Goal: Information Seeking & Learning: Learn about a topic

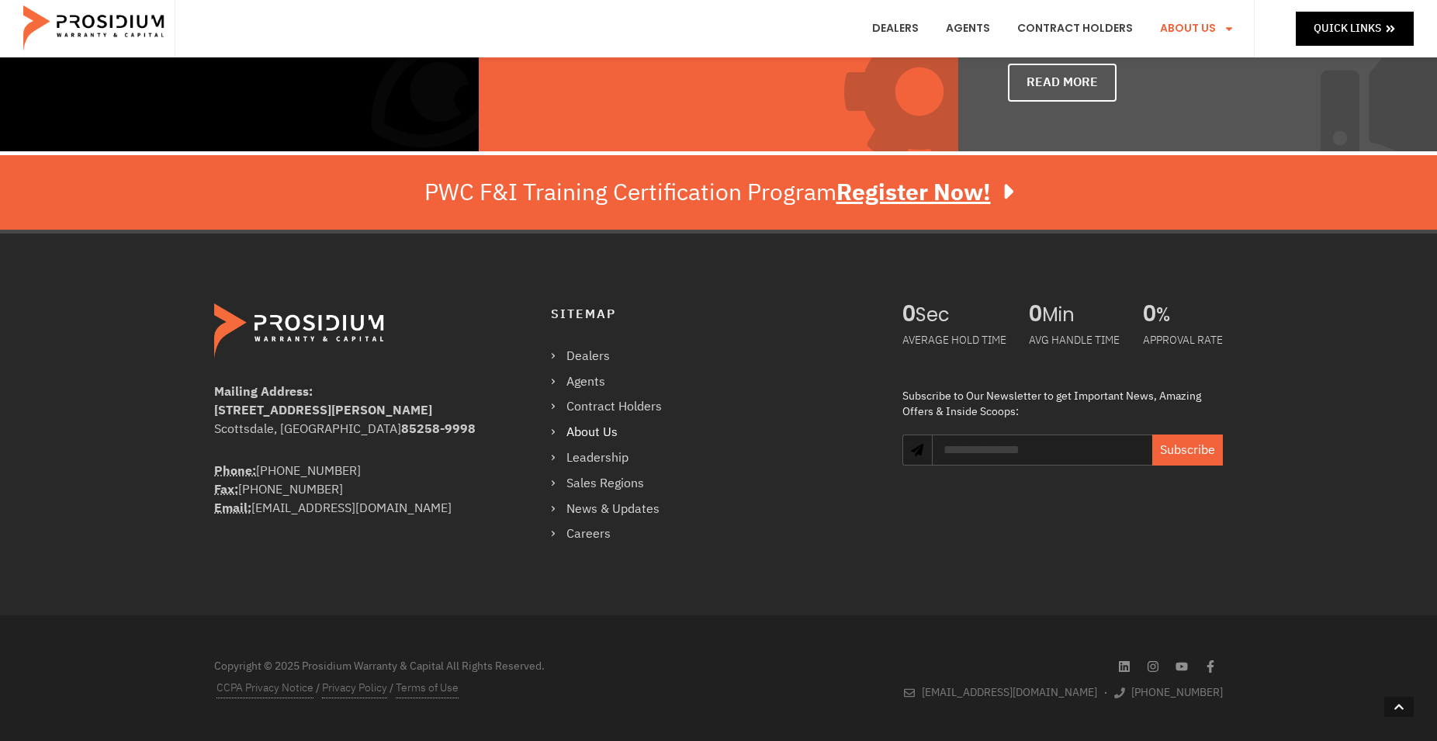
scroll to position [1177, 0]
click at [601, 457] on link "Leadership" at bounding box center [614, 458] width 126 height 23
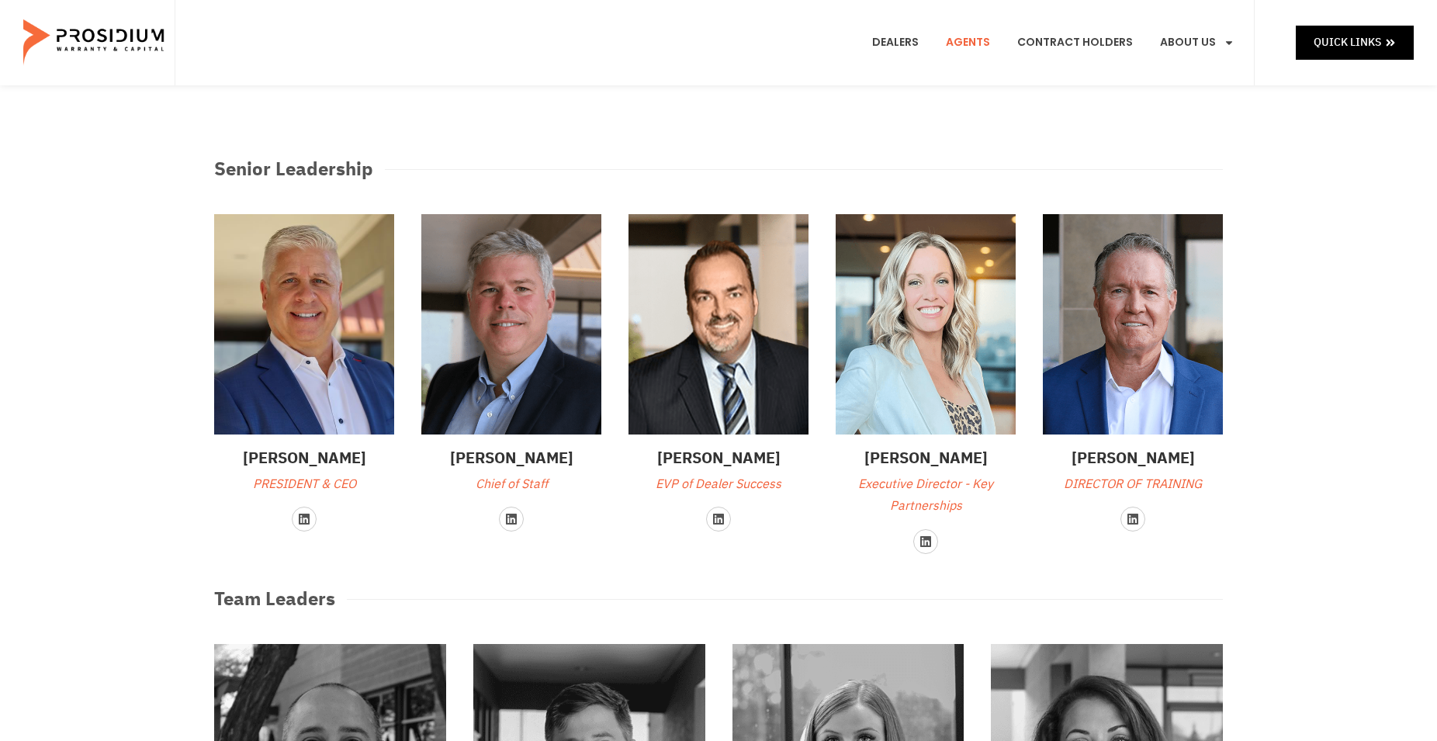
click at [971, 43] on link "Agents" at bounding box center [968, 42] width 68 height 57
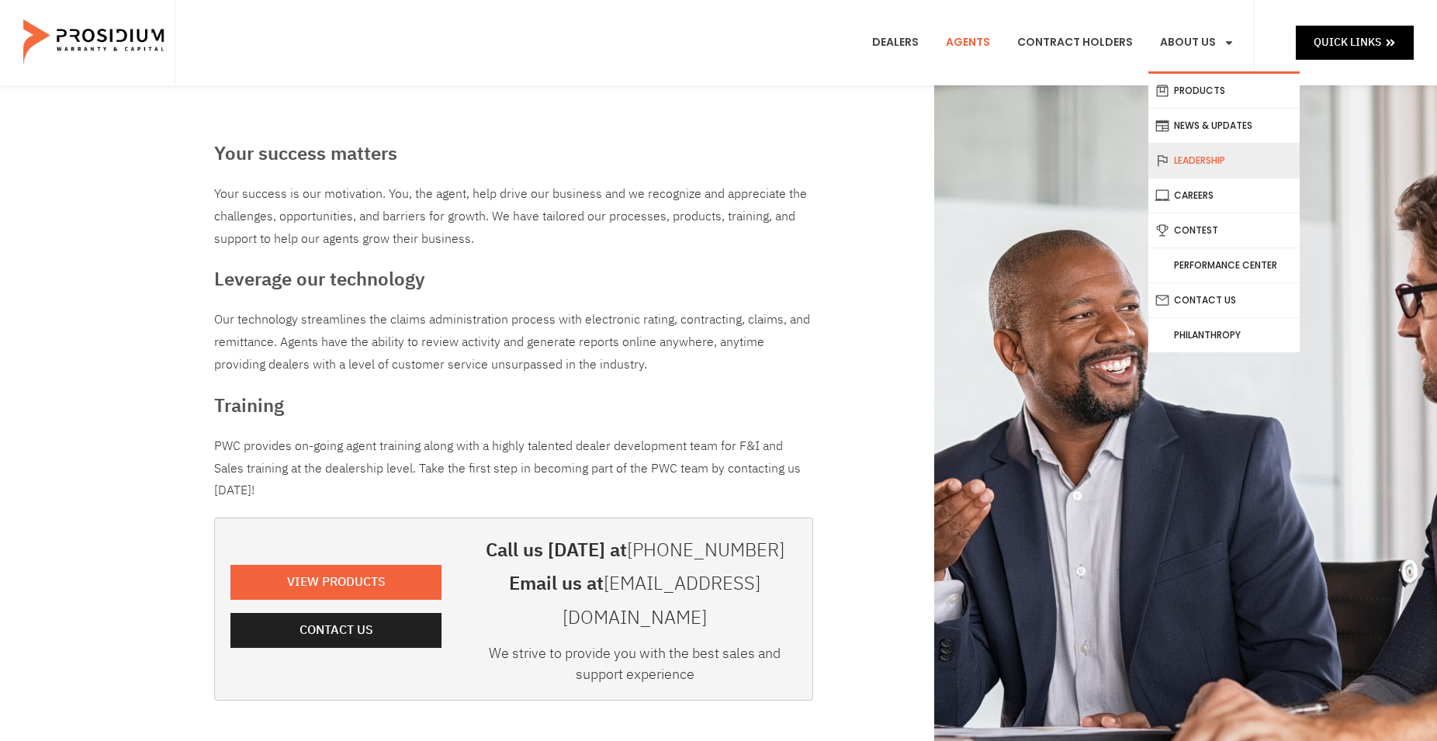
click at [1197, 164] on link "Leadership" at bounding box center [1223, 161] width 151 height 34
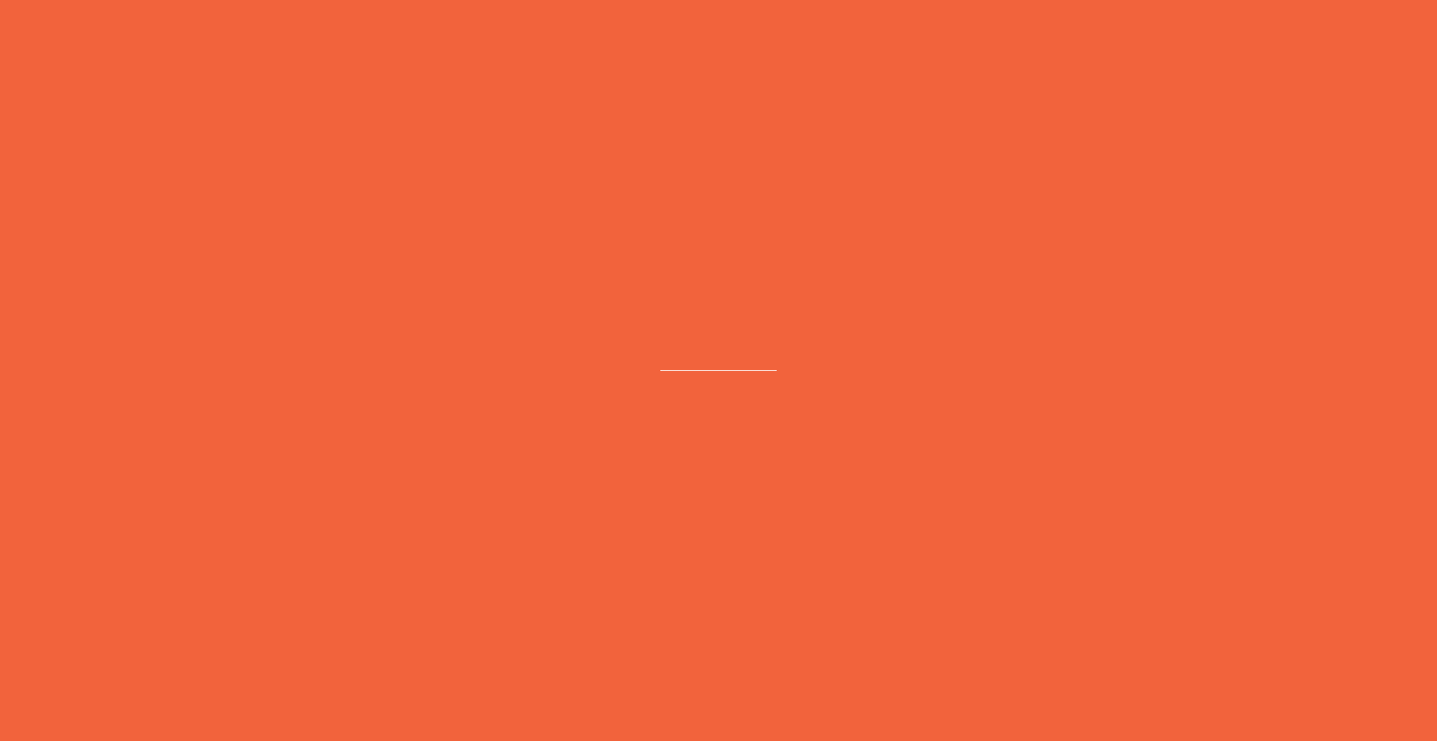
click at [1197, 164] on e-page-transition at bounding box center [718, 370] width 1437 height 741
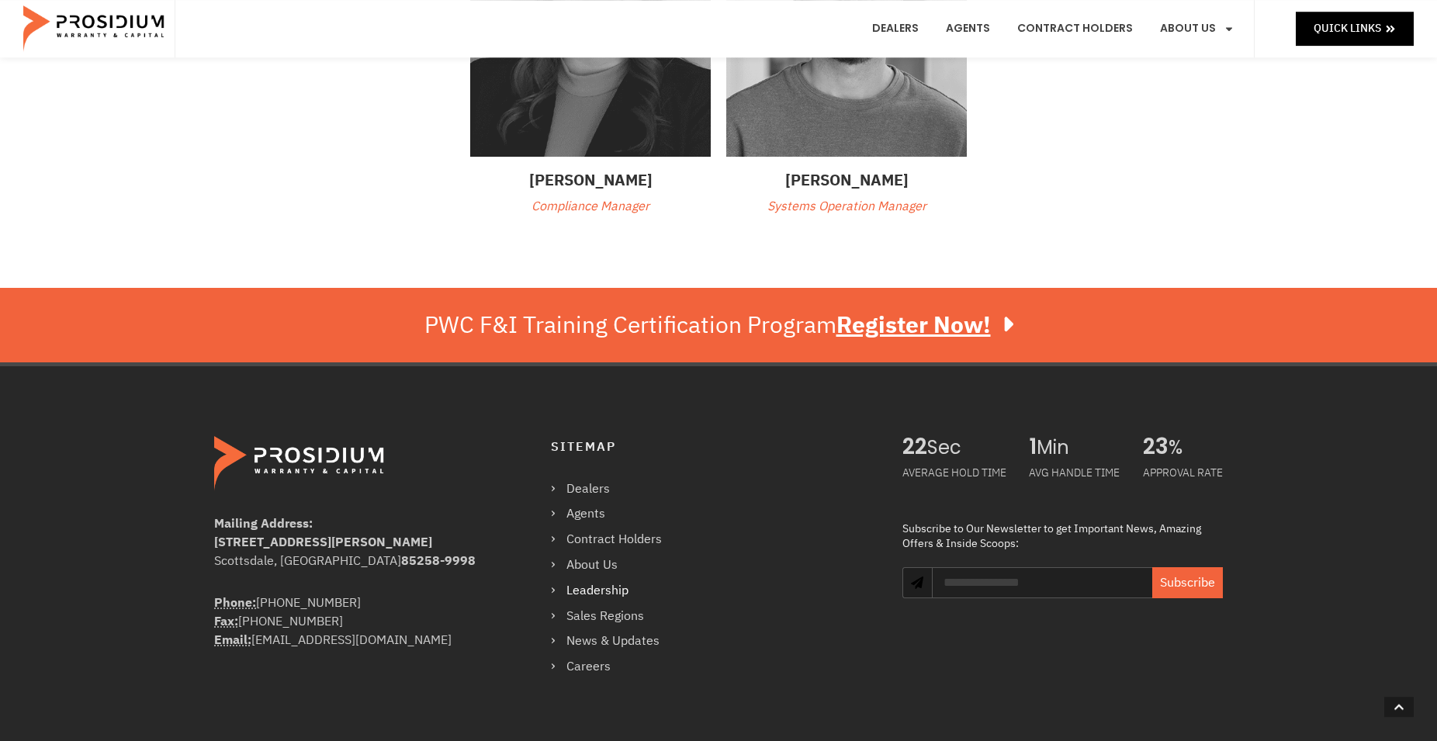
scroll to position [1266, 0]
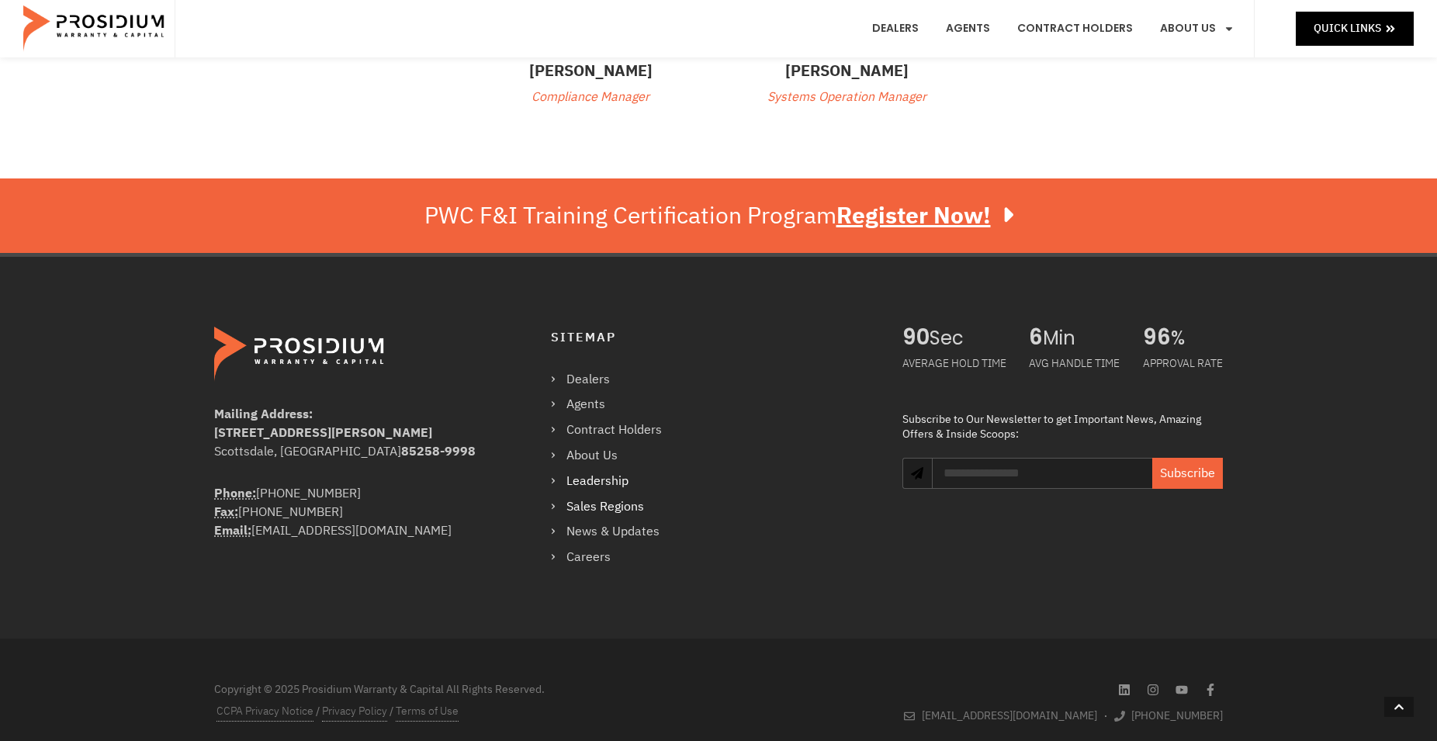
click at [598, 500] on link "Sales Regions" at bounding box center [614, 507] width 126 height 23
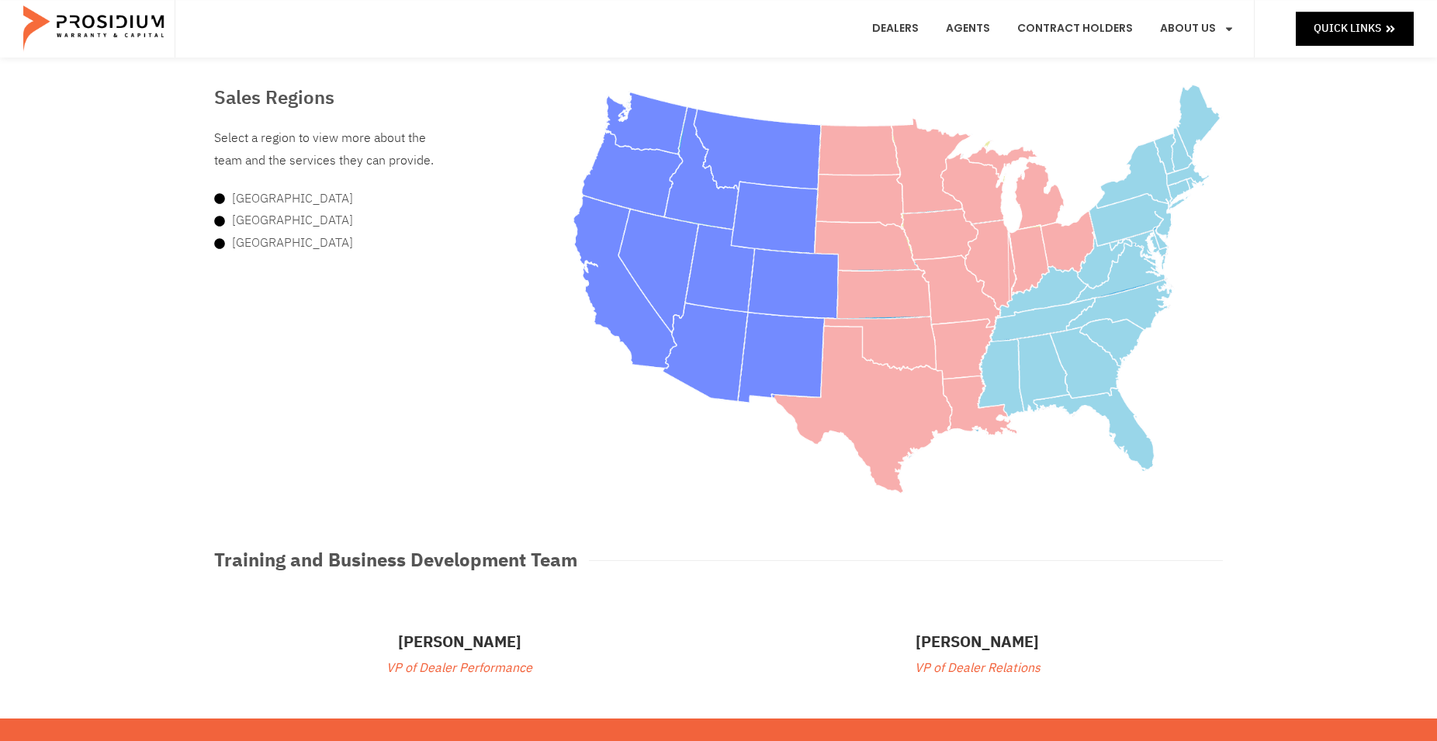
scroll to position [158, 0]
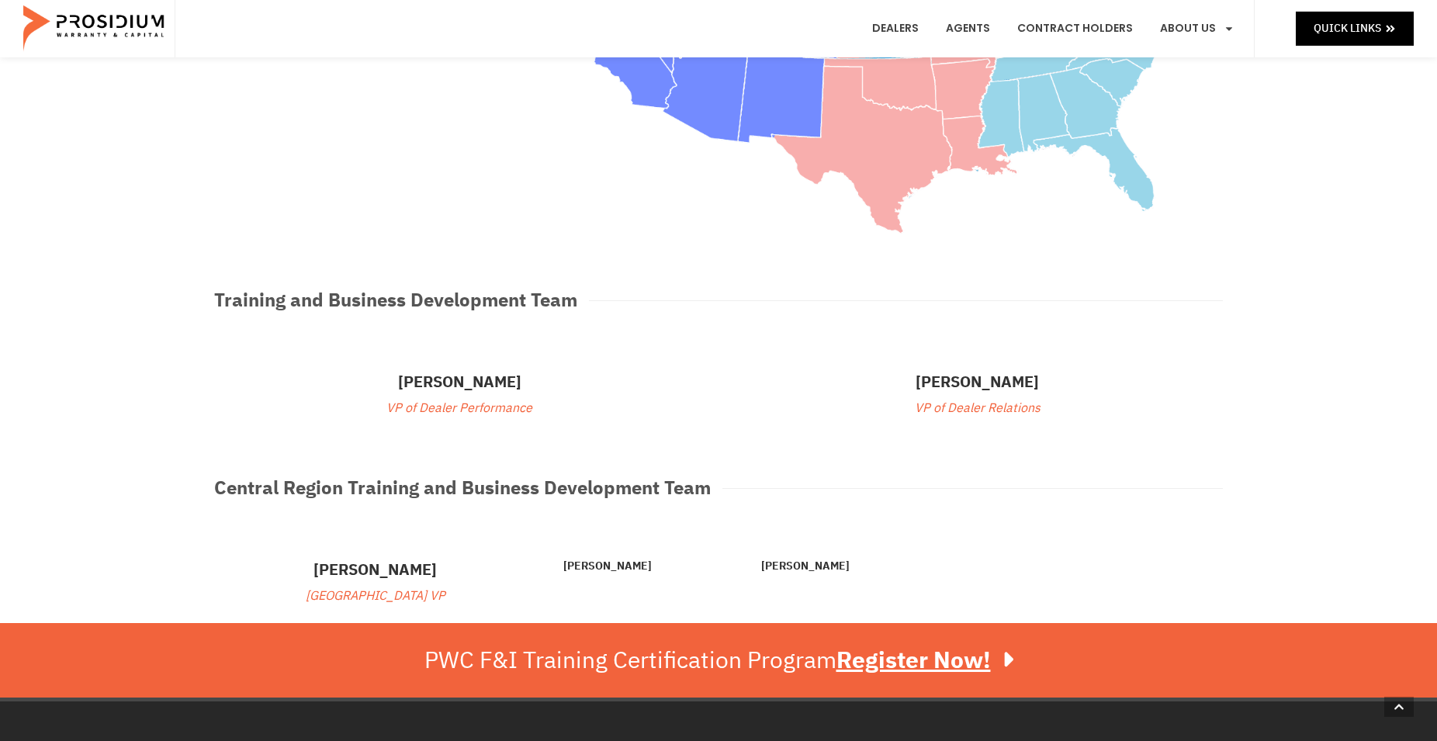
scroll to position [257, 0]
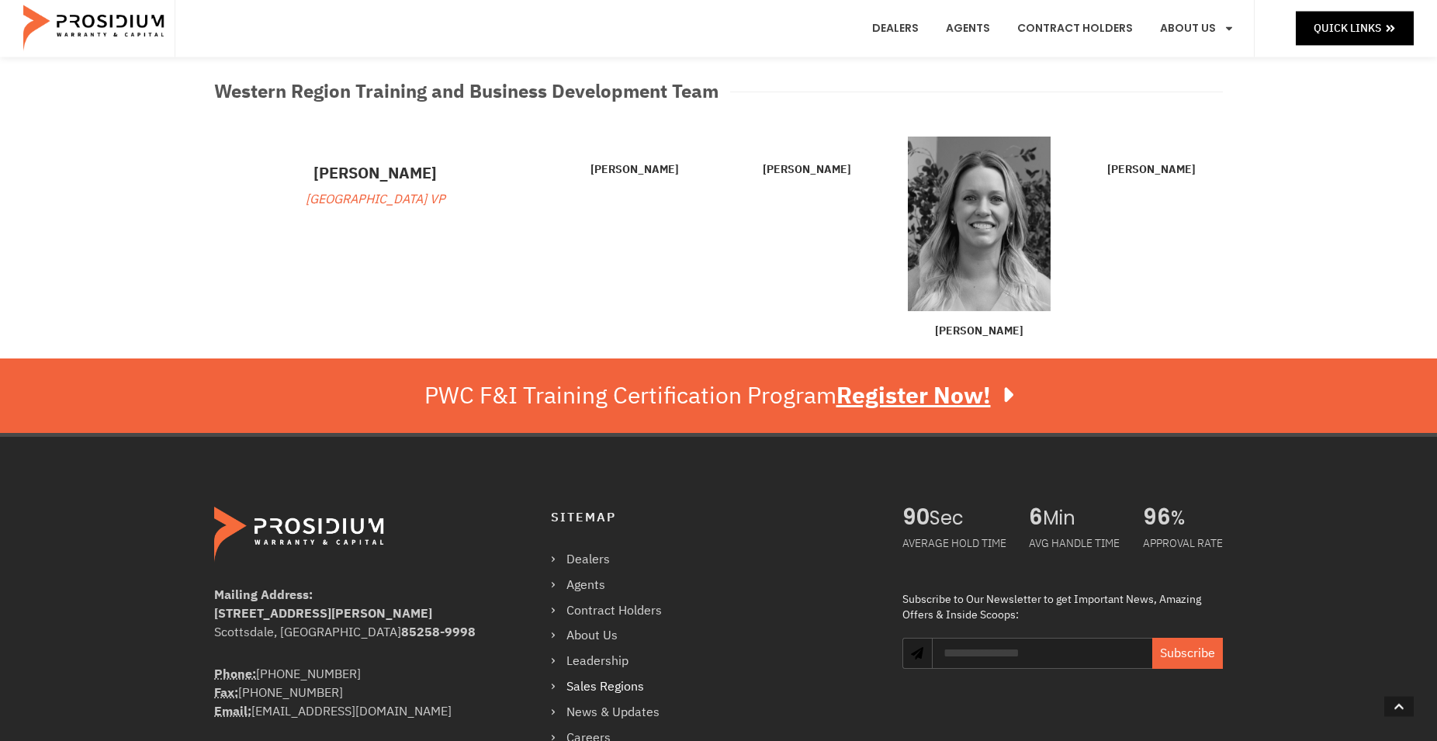
scroll to position [732, 0]
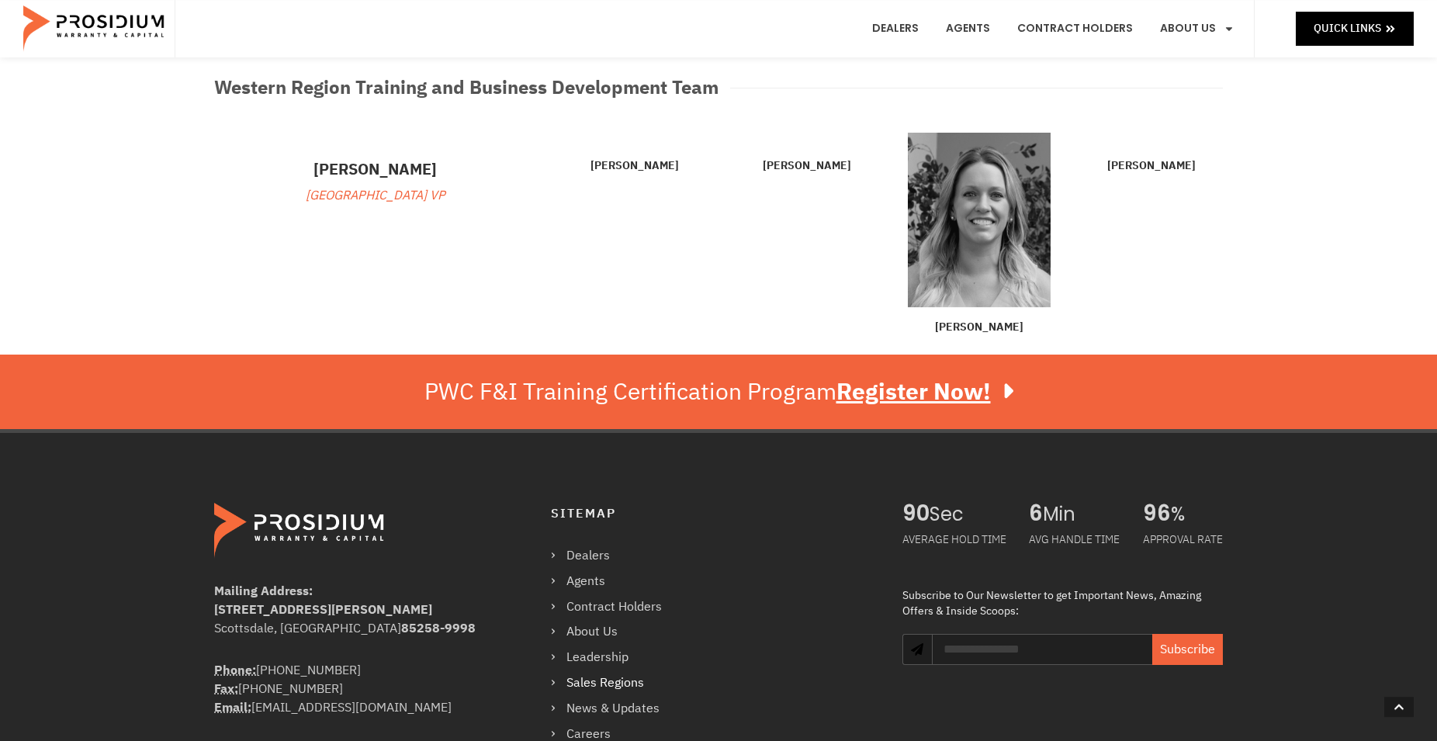
click at [986, 251] on img at bounding box center [979, 220] width 143 height 175
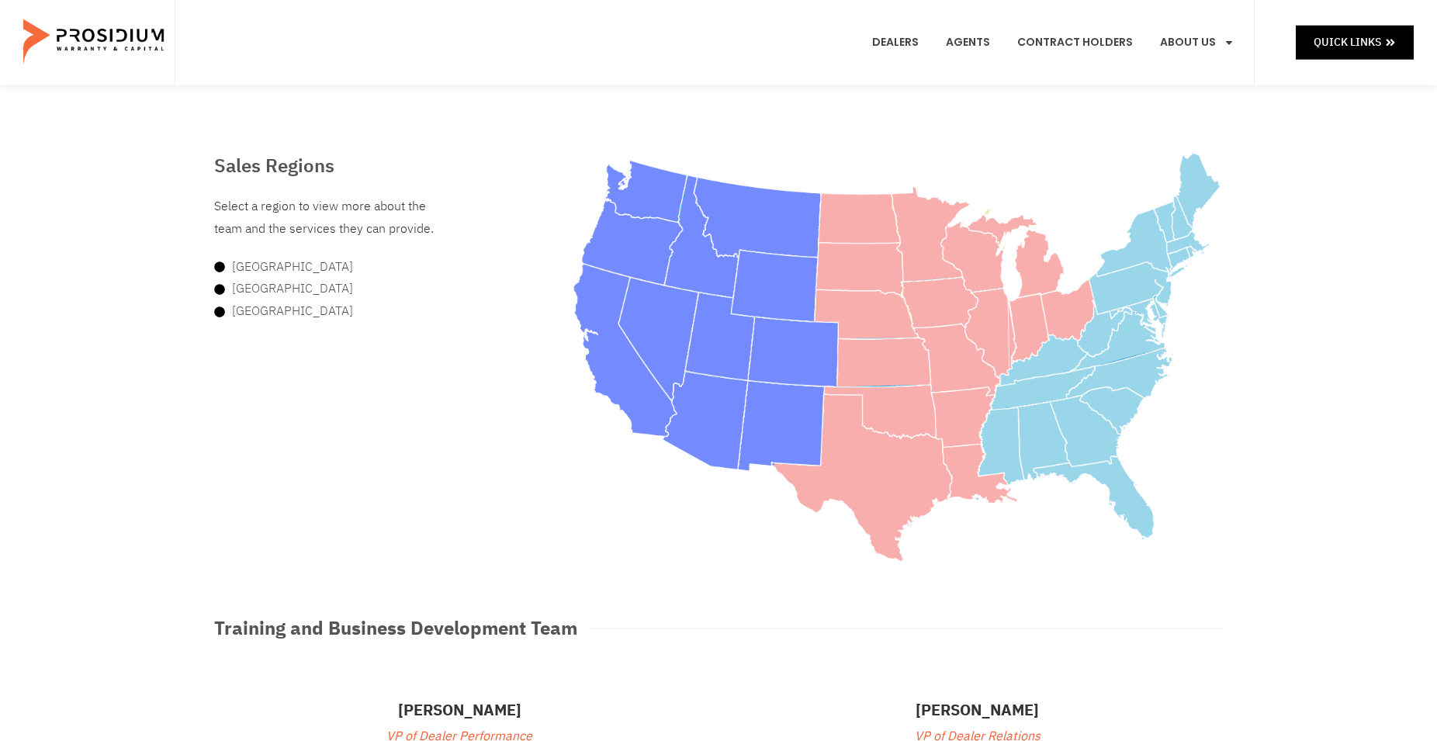
scroll to position [0, 0]
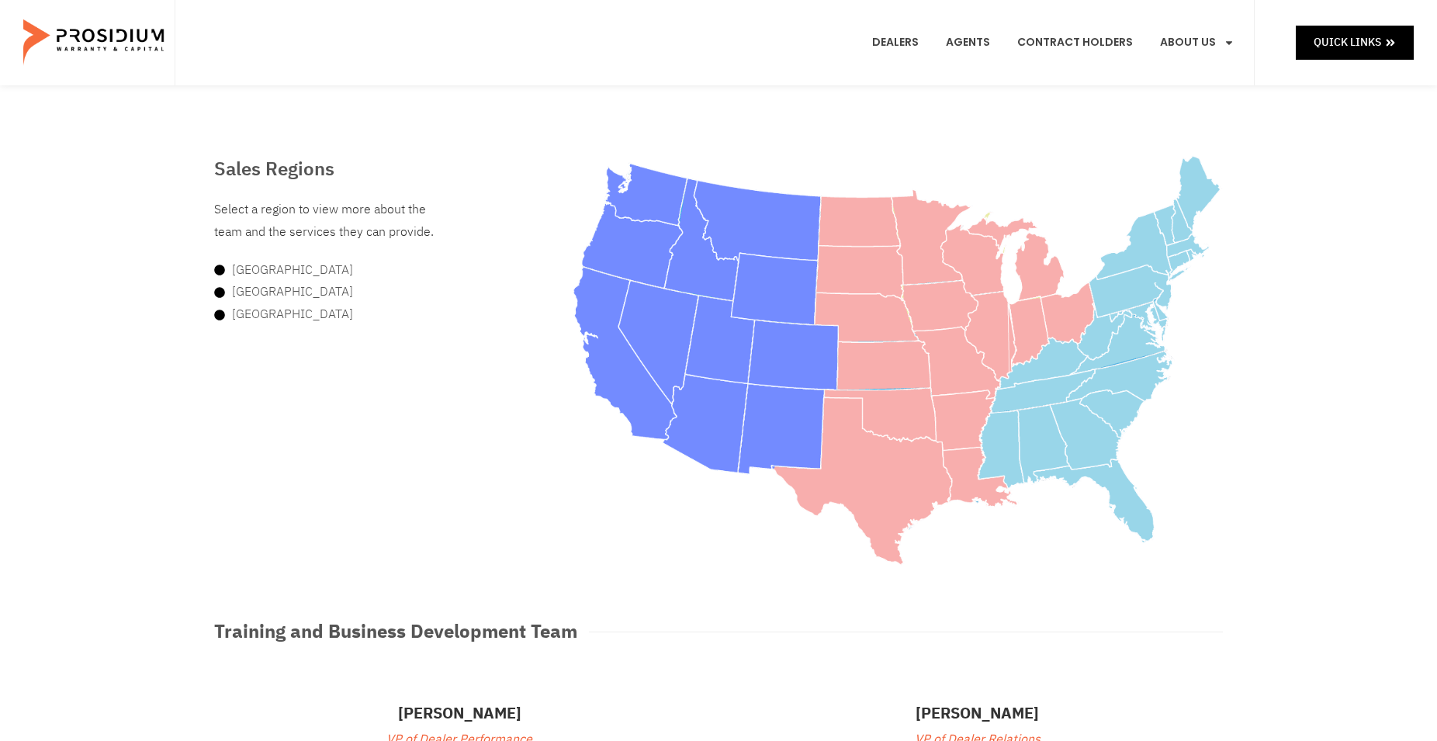
click at [114, 33] on img at bounding box center [95, 43] width 144 height 78
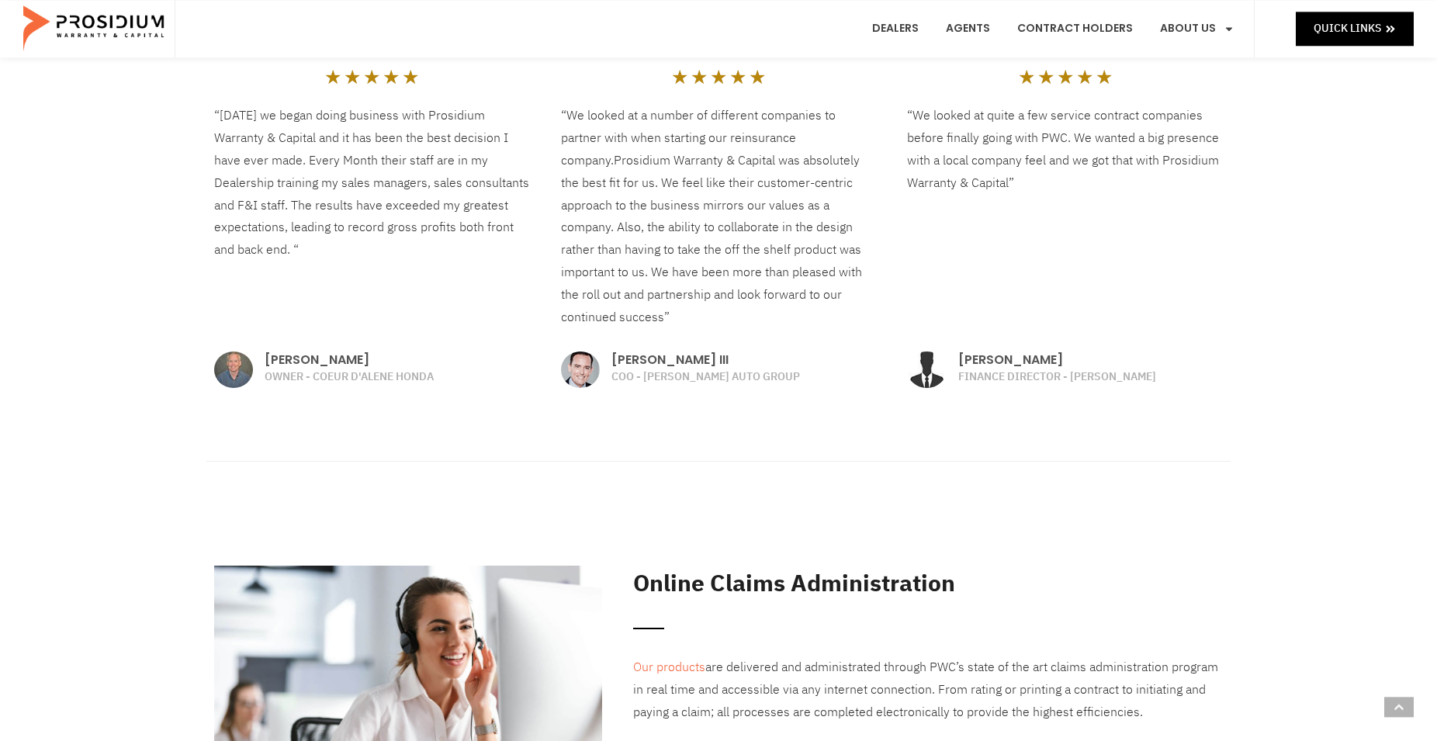
scroll to position [1979, 0]
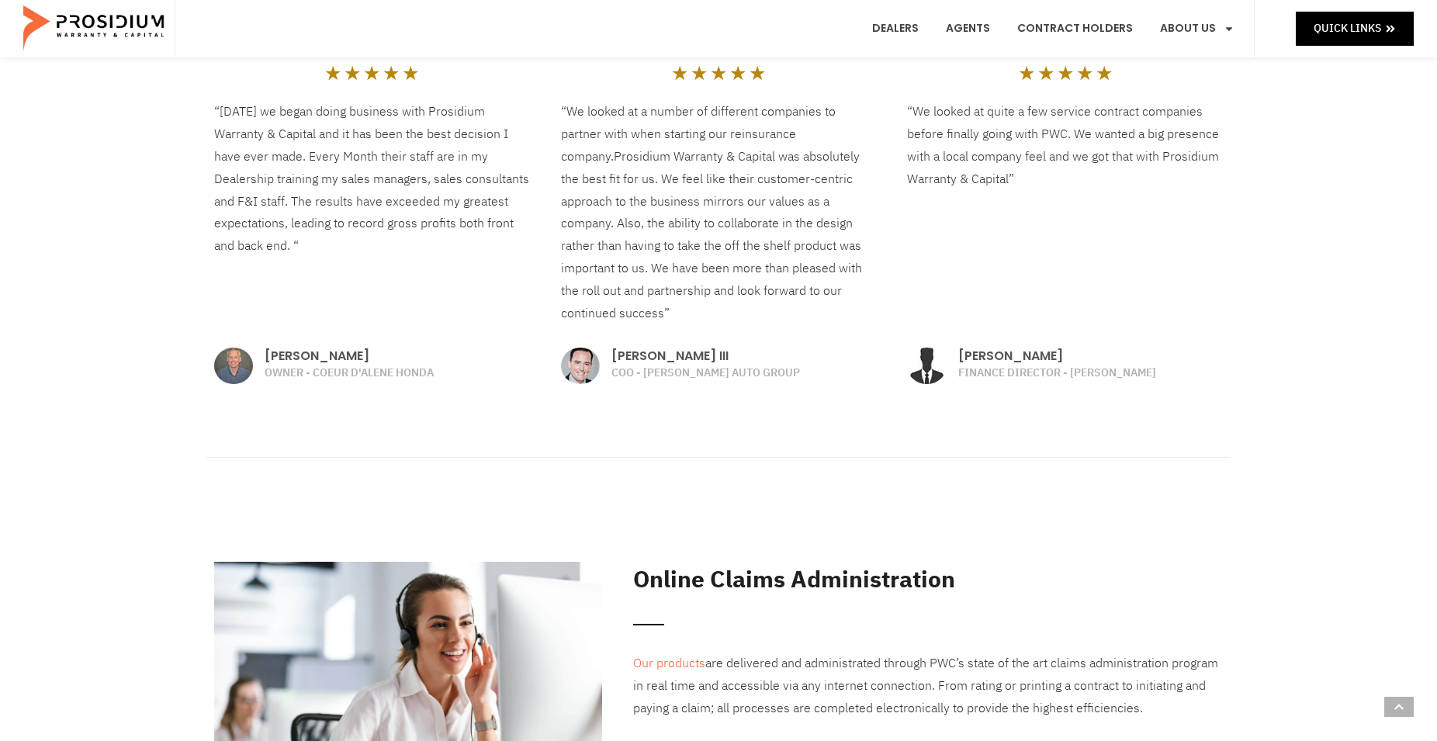
click at [640, 356] on h4 "[PERSON_NAME] III" at bounding box center [743, 356] width 265 height 0
click at [580, 366] on img at bounding box center [580, 366] width 39 height 36
click at [660, 356] on h4 "[PERSON_NAME] III" at bounding box center [743, 356] width 265 height 0
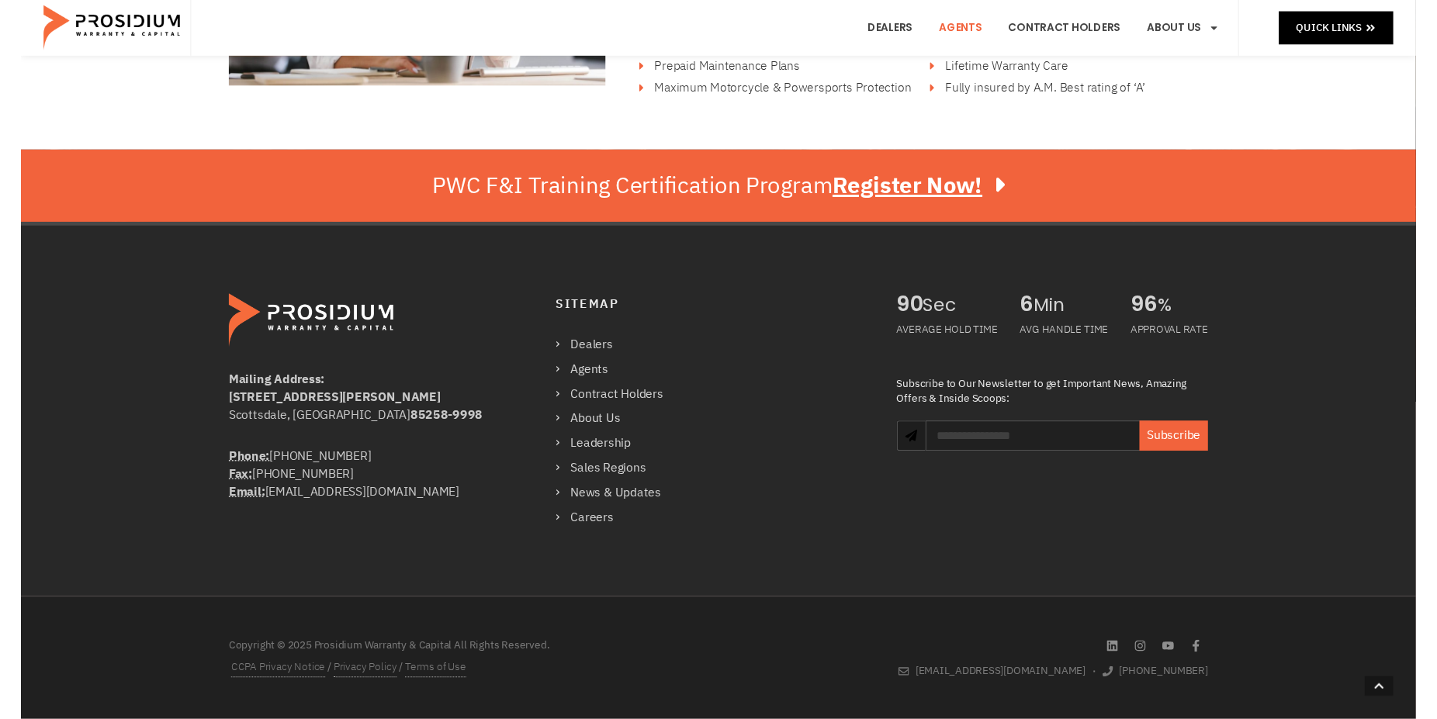
scroll to position [2667, 0]
